Goal: Complete application form

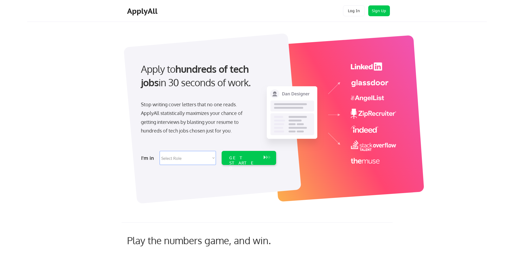
click at [207, 158] on select "Select Role Software Engineering Product Management Customer Success Sales UI/U…" at bounding box center [187, 158] width 56 height 14
select select ""it_security""
click at [159, 151] on select "Select Role Software Engineering Product Management Customer Success Sales UI/U…" at bounding box center [187, 158] width 56 height 14
select select ""it_security""
click at [243, 155] on div "GET STARTED" at bounding box center [243, 158] width 34 height 14
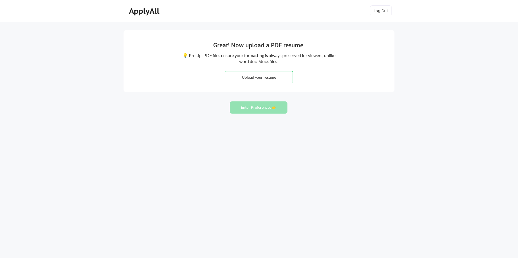
click at [255, 78] on input "file" at bounding box center [258, 77] width 67 height 12
click at [262, 79] on input "file" at bounding box center [258, 77] width 67 height 12
type input "C:\fakepath\Resume.pdf"
click at [259, 105] on button "Enter Preferences 👉" at bounding box center [259, 108] width 58 height 12
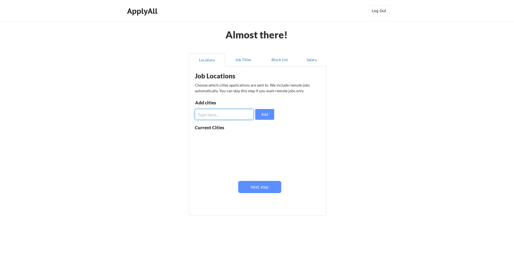
click at [236, 112] on input "input" at bounding box center [224, 114] width 59 height 11
type input "Casper"
click at [257, 114] on button "Add" at bounding box center [264, 114] width 19 height 11
click at [256, 140] on button at bounding box center [257, 138] width 4 height 4
click at [236, 115] on input "input" at bounding box center [224, 114] width 59 height 11
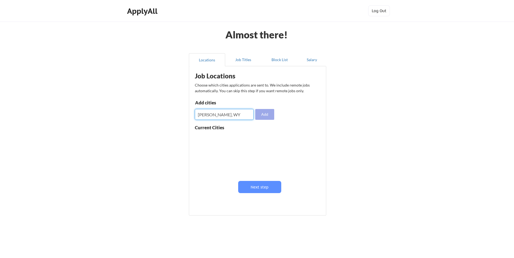
type input "[PERSON_NAME], WY"
click at [268, 116] on button "Add" at bounding box center [264, 114] width 19 height 11
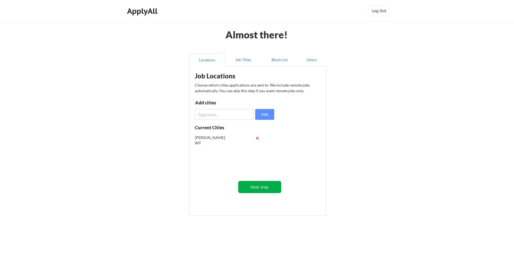
click at [264, 185] on button "Next step" at bounding box center [259, 187] width 43 height 12
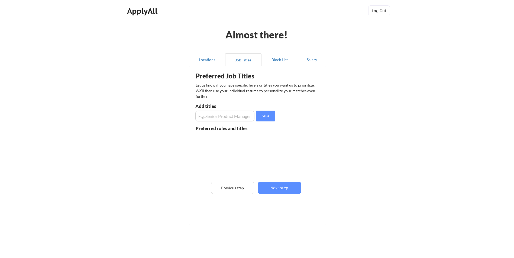
click at [237, 116] on input "input" at bounding box center [224, 116] width 59 height 11
type input "IT Support Specialist"
click at [266, 118] on button "Save" at bounding box center [265, 116] width 19 height 11
click at [246, 115] on input "input" at bounding box center [224, 116] width 59 height 11
type input "IT Customer Service"
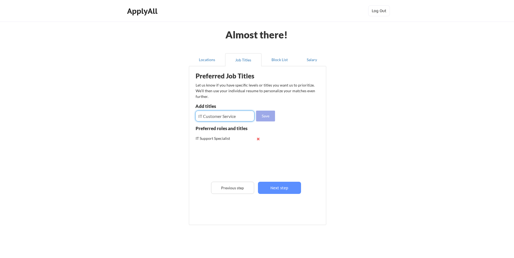
click at [263, 113] on button "Save" at bounding box center [265, 116] width 19 height 11
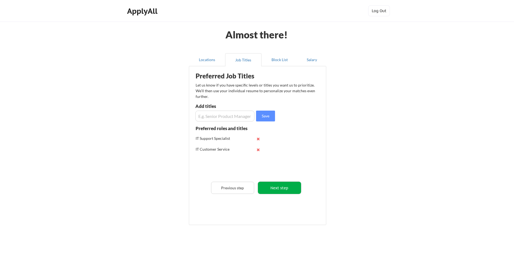
click at [274, 185] on button "Next step" at bounding box center [279, 188] width 43 height 12
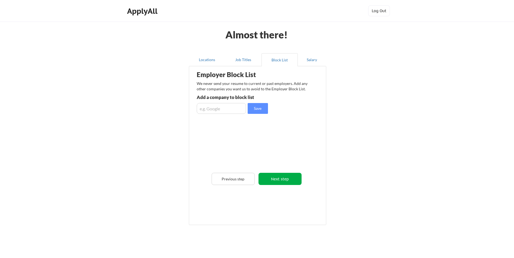
click at [275, 179] on button "Next step" at bounding box center [279, 179] width 43 height 12
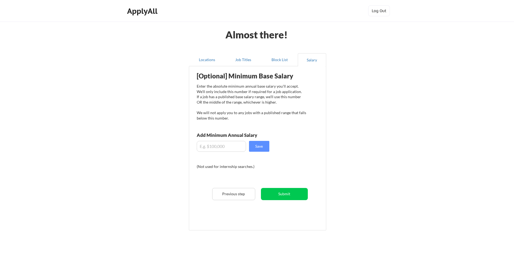
click at [227, 146] on input "input" at bounding box center [221, 146] width 49 height 11
click at [252, 194] on button "Previous step" at bounding box center [233, 194] width 43 height 12
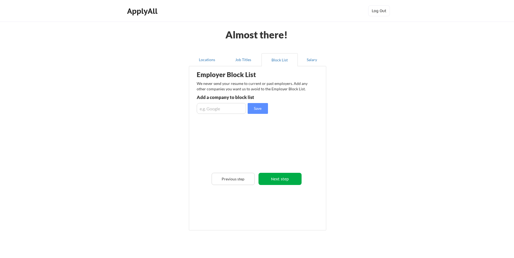
click at [278, 180] on button "Next step" at bounding box center [279, 179] width 43 height 12
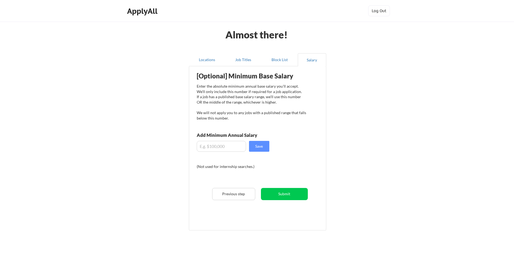
click at [223, 142] on input "input" at bounding box center [221, 146] width 49 height 11
click at [213, 149] on input "input" at bounding box center [221, 146] width 49 height 11
type input "$4"
type input "$2"
type input "$34,560"
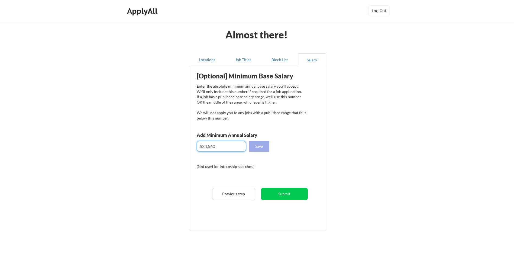
click at [256, 147] on button "Save" at bounding box center [259, 146] width 20 height 11
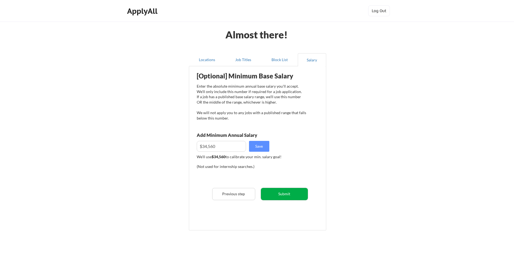
click at [287, 192] on button "Submit" at bounding box center [284, 194] width 47 height 12
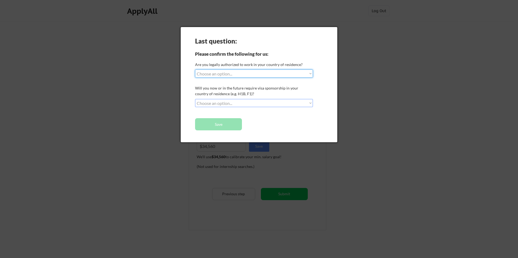
click at [243, 74] on select "Choose an option... Yes, I am a [DEMOGRAPHIC_DATA] Citizen Yes, I am a [DEMOGRA…" at bounding box center [254, 74] width 118 height 8
select select ""yes__i_am_a_[DEMOGRAPHIC_DATA]""
click at [195, 70] on select "Choose an option... Yes, I am a [DEMOGRAPHIC_DATA] Citizen Yes, I am a [DEMOGRA…" at bounding box center [254, 74] width 118 height 8
click at [241, 102] on select "Choose an option... No, I will not need sponsorship Yes, I will need sponsorship" at bounding box center [254, 103] width 118 height 8
select select ""no__i_will_not_need_sponsorship""
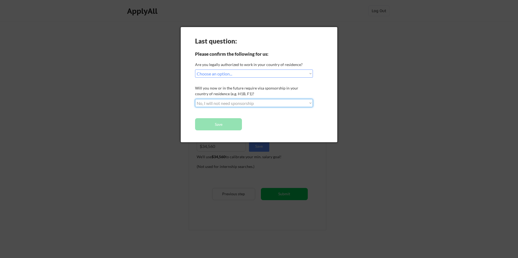
click at [195, 99] on select "Choose an option... No, I will not need sponsorship Yes, I will need sponsorship" at bounding box center [254, 103] width 118 height 8
click at [226, 123] on button "Save" at bounding box center [218, 124] width 47 height 12
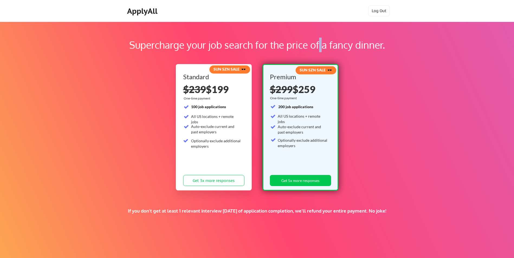
drag, startPoint x: 321, startPoint y: 39, endPoint x: 319, endPoint y: 42, distance: 3.4
click at [319, 42] on div "Supercharge your job search for the price of a fancy dinner." at bounding box center [257, 45] width 444 height 15
click at [271, 42] on div "Supercharge your job search for the price of a fancy dinner." at bounding box center [257, 45] width 444 height 15
